Goal: Navigation & Orientation: Find specific page/section

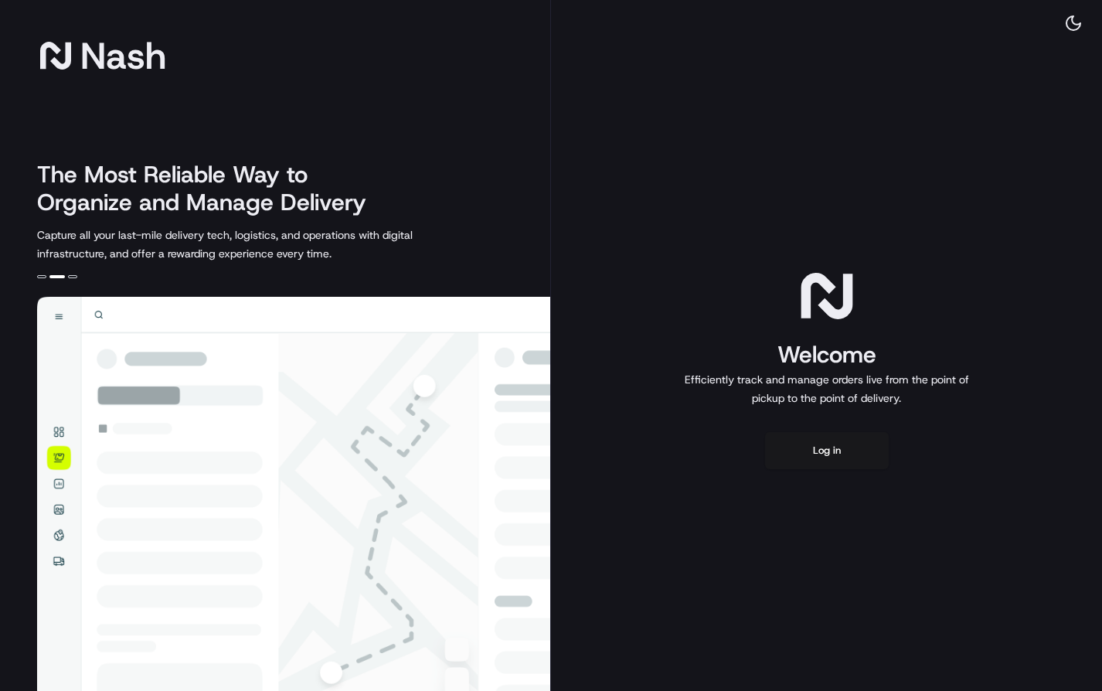
click at [393, 119] on div "Nash The Most Reliable Way to Organize and Manage Delivery Capture all your las…" at bounding box center [275, 367] width 551 height 735
click at [818, 443] on button "Log in" at bounding box center [827, 450] width 124 height 37
